Goal: Transaction & Acquisition: Register for event/course

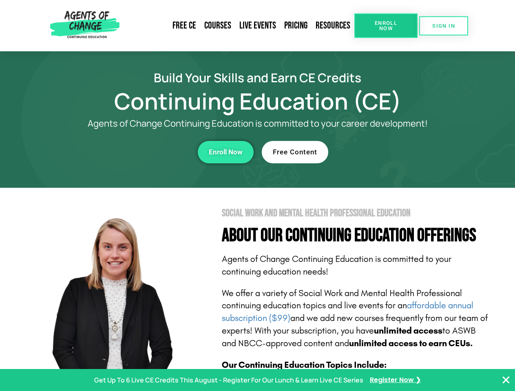
click at [257, 196] on section "Social Work and Mental Health Professional Education About Our Continuing Educa…" at bounding box center [257, 359] width 515 height 342
click at [385, 26] on span "Enroll Now" at bounding box center [385, 25] width 37 height 11
click at [443, 26] on span "SIGN IN" at bounding box center [443, 25] width 23 height 5
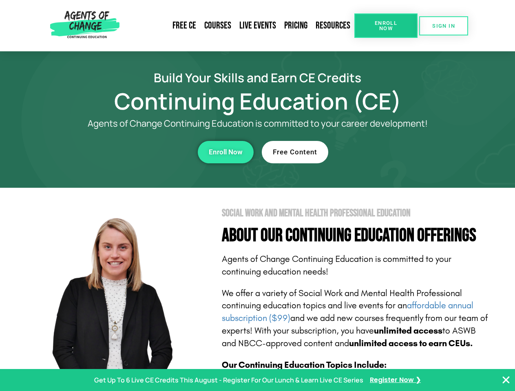
click at [141, 152] on div "Enroll Now" at bounding box center [141, 152] width 224 height 22
click at [225, 152] on span "Enroll Now" at bounding box center [226, 152] width 34 height 7
click at [374, 152] on div "Free Content" at bounding box center [374, 152] width 224 height 22
